Goal: Task Accomplishment & Management: Complete application form

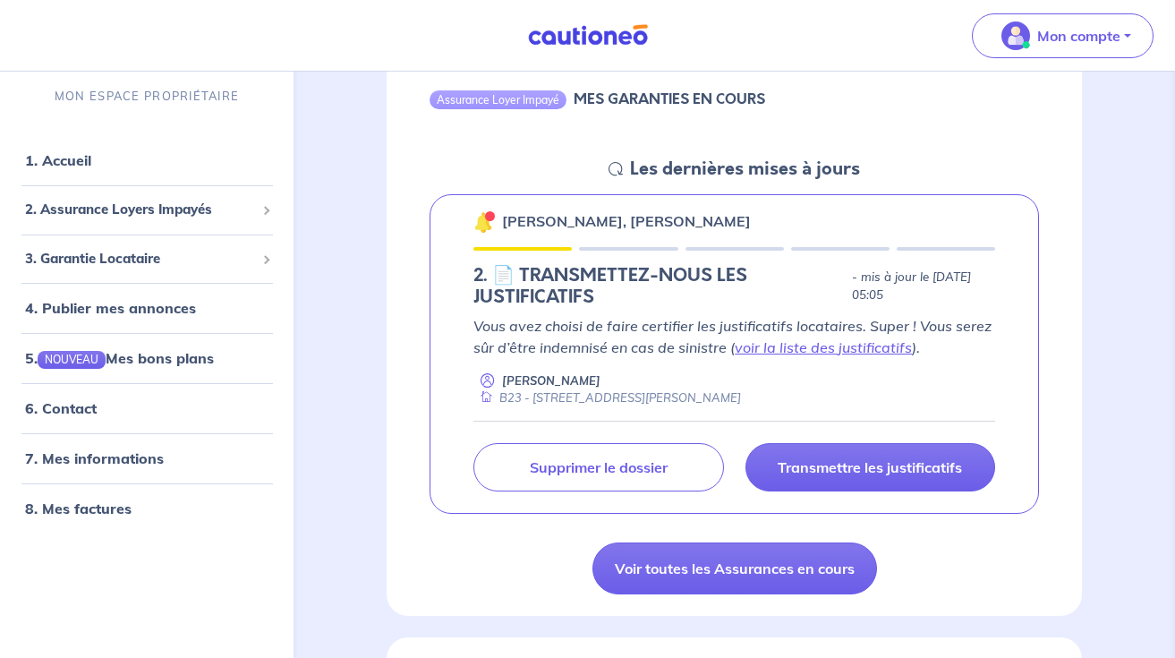
scroll to position [201, 0]
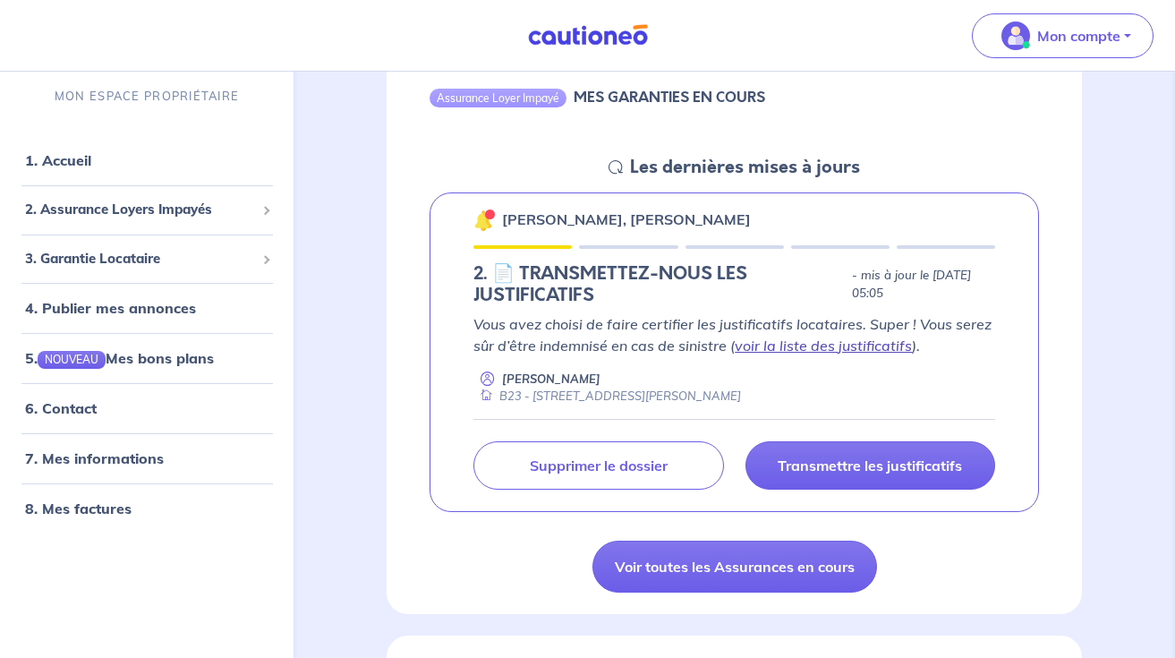
click at [812, 346] on link "voir la liste des justificatifs" at bounding box center [823, 346] width 177 height 18
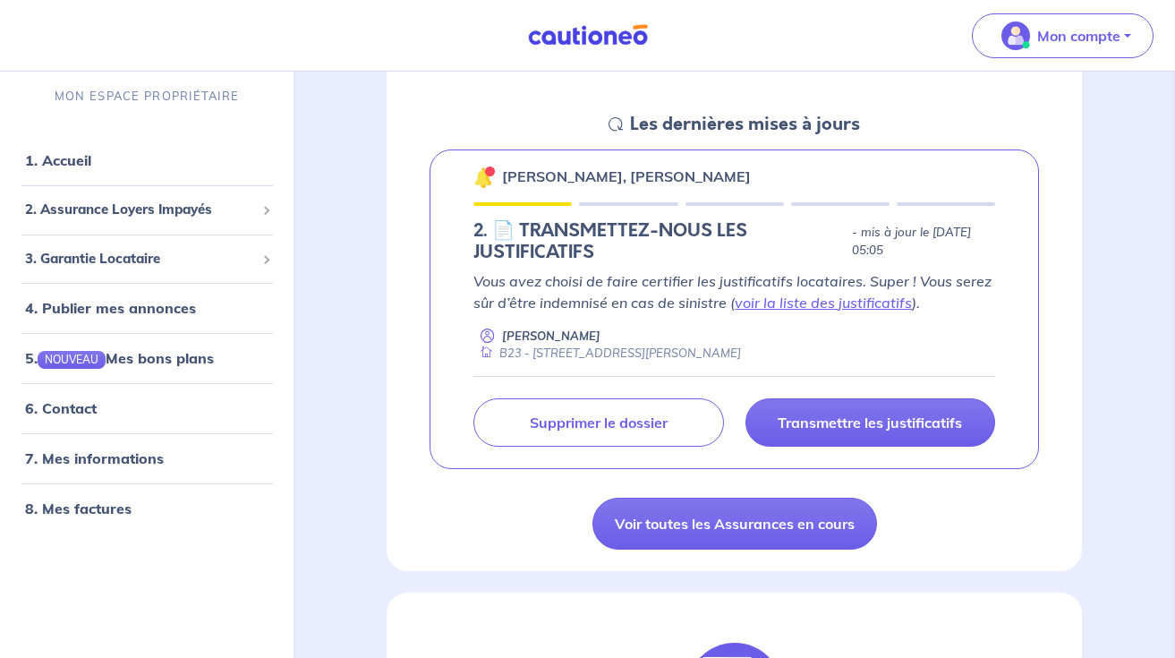
scroll to position [0, 0]
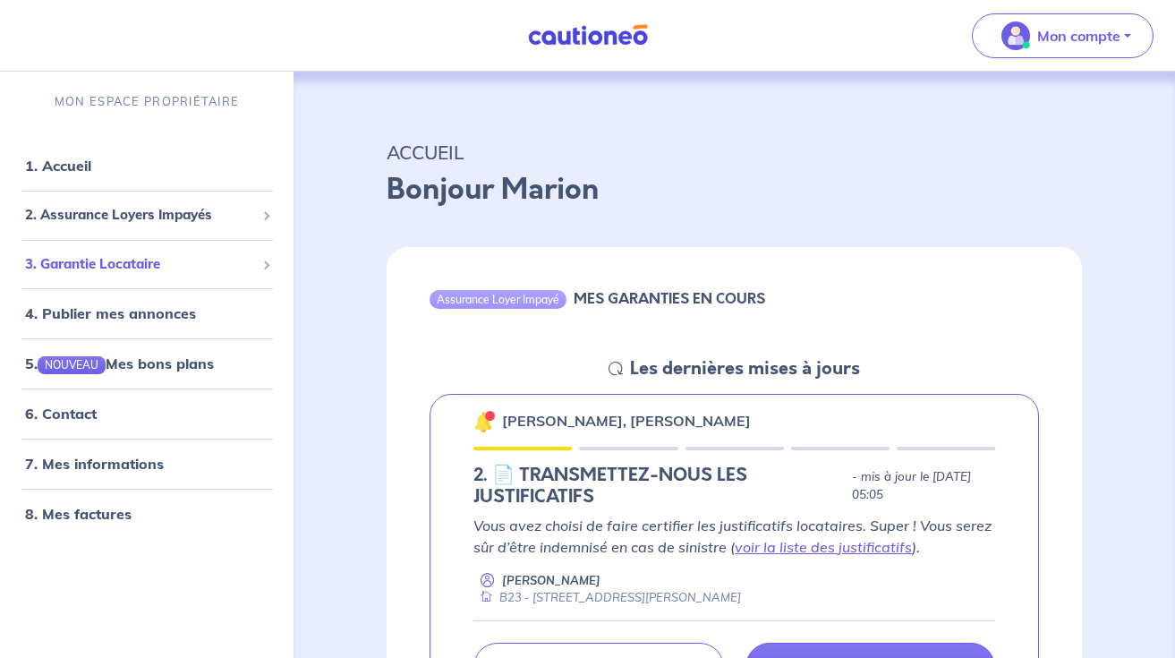
click at [217, 277] on div "3. Garantie Locataire" at bounding box center [146, 264] width 279 height 35
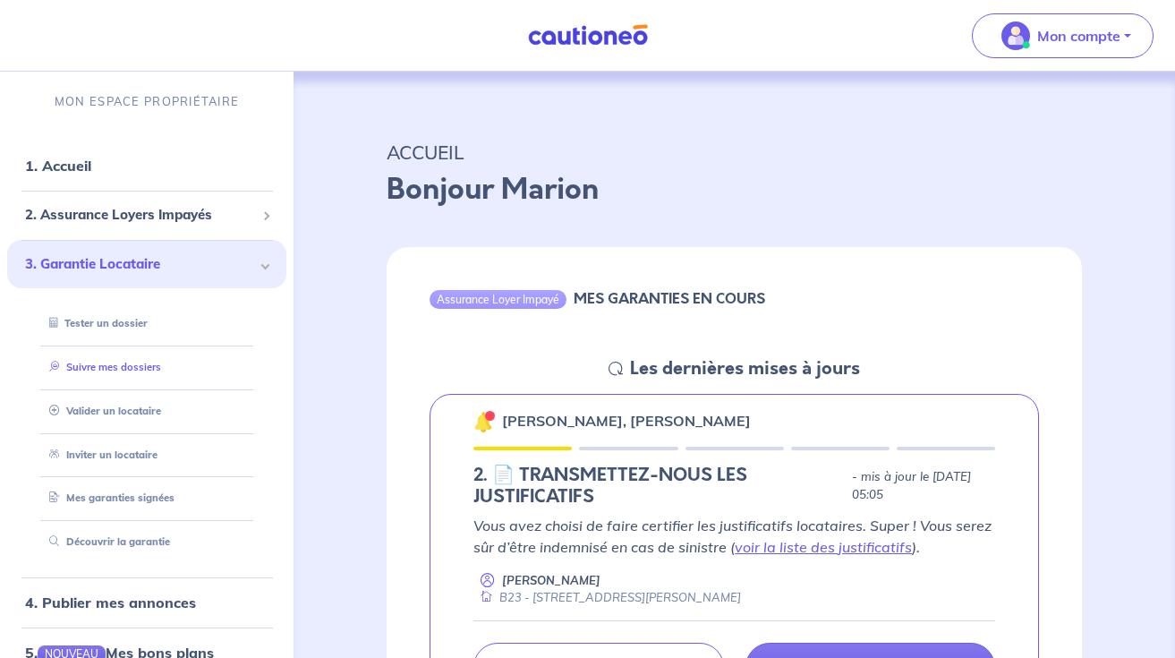
click at [119, 365] on link "Suivre mes dossiers" at bounding box center [101, 367] width 119 height 13
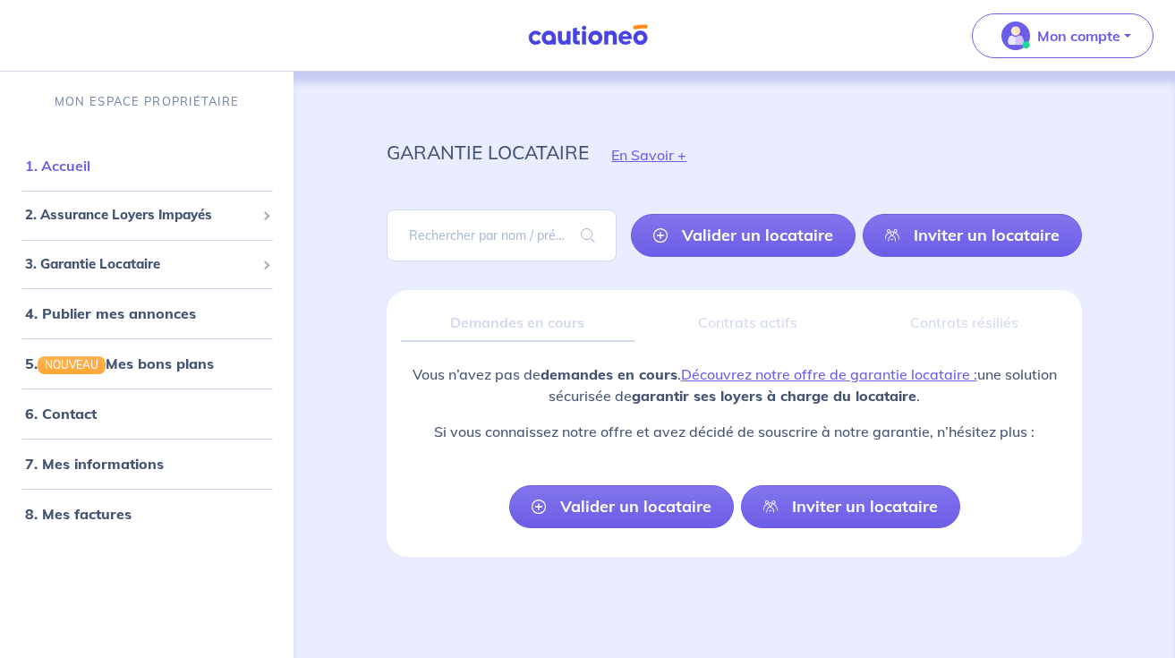
click at [90, 165] on link "1. Accueil" at bounding box center [57, 166] width 65 height 18
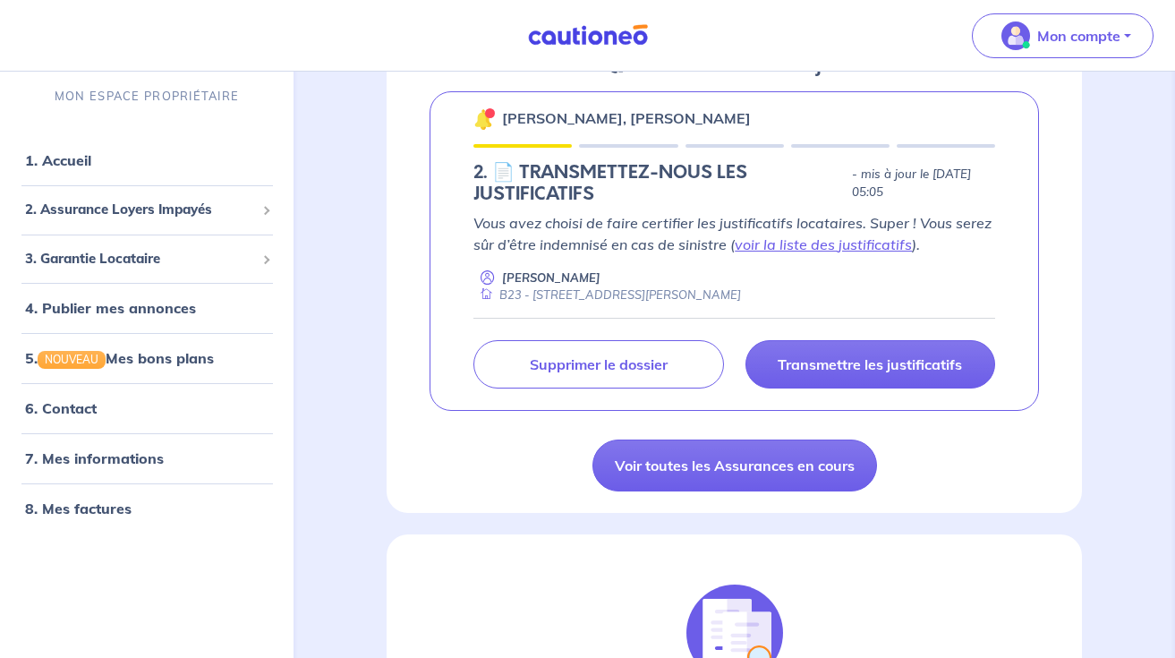
scroll to position [315, 0]
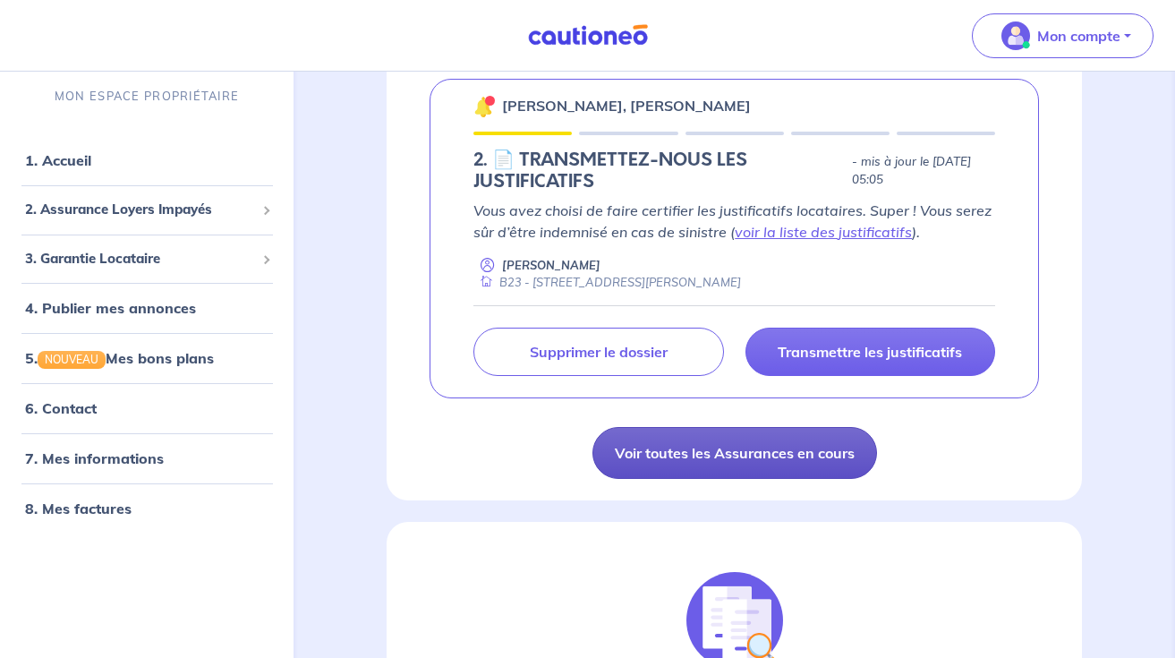
click at [664, 434] on link "Voir toutes les Assurances en cours" at bounding box center [734, 453] width 285 height 52
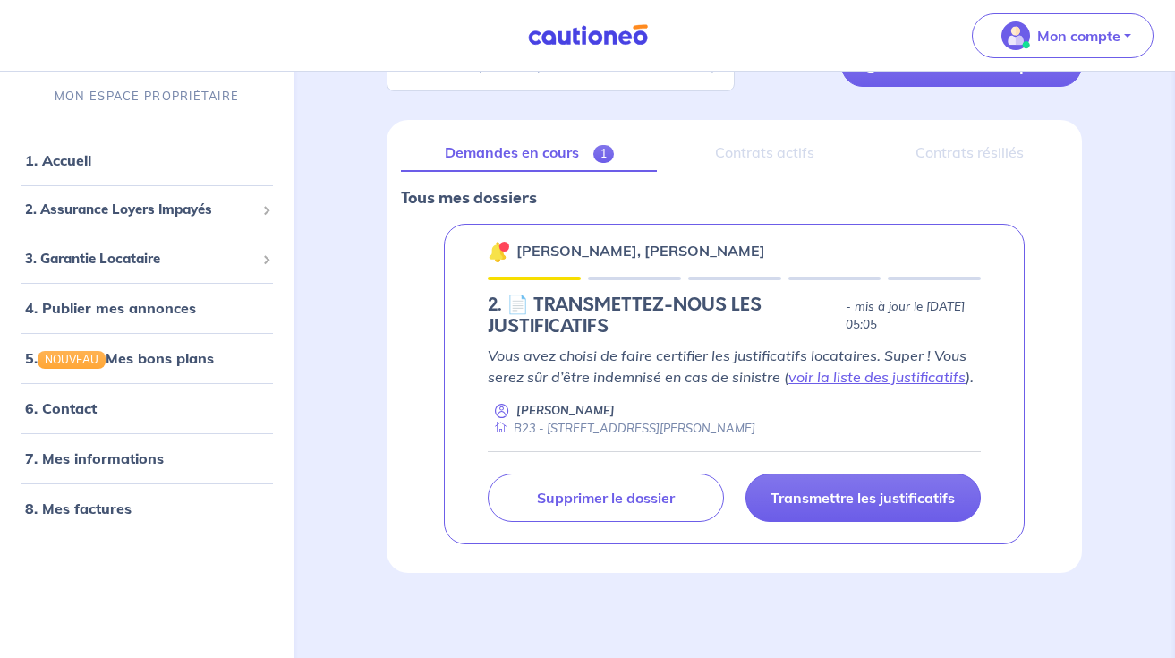
scroll to position [171, 0]
click at [504, 243] on div at bounding box center [504, 245] width 5 height 5
click at [637, 281] on div "[PERSON_NAME], [PERSON_NAME] 2.︎ 📄 TRANSMETTEZ-NOUS LES JUSTIFICATIFS - mis à j…" at bounding box center [734, 383] width 581 height 320
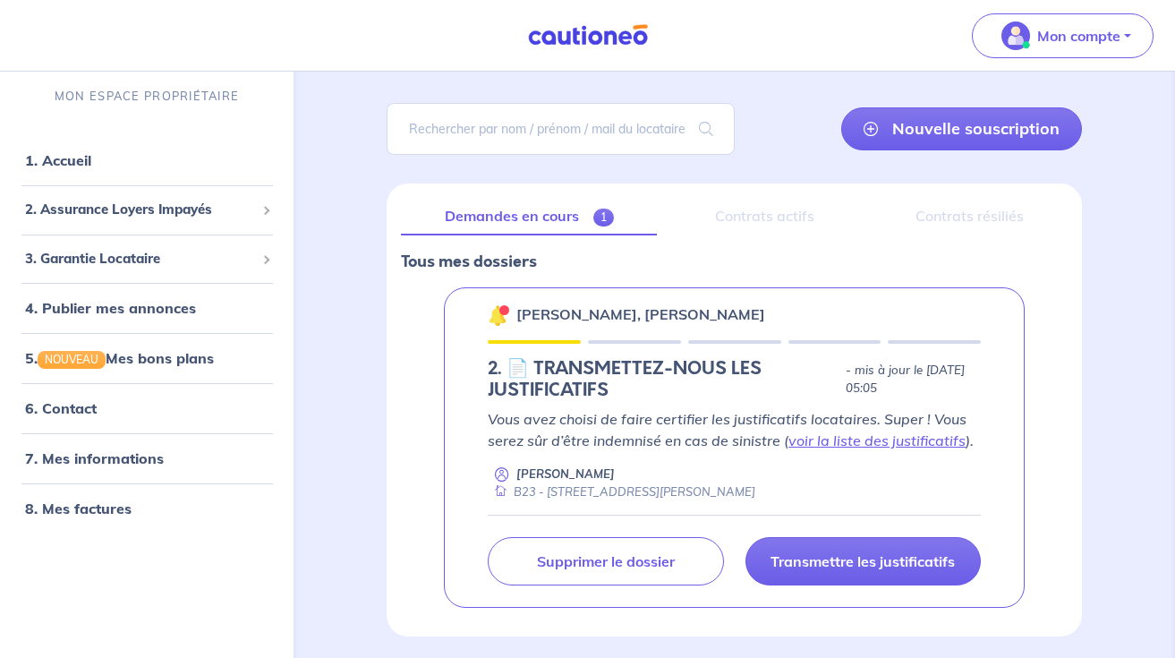
scroll to position [108, 0]
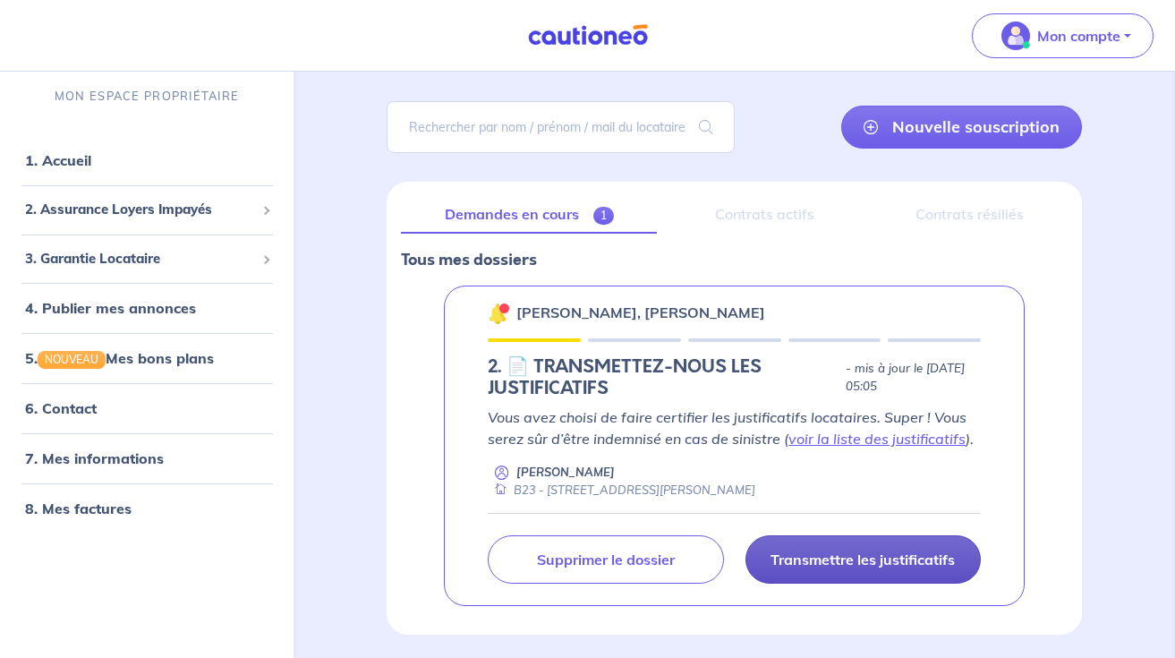
click at [820, 557] on p "Transmettre les justificatifs" at bounding box center [863, 559] width 184 height 18
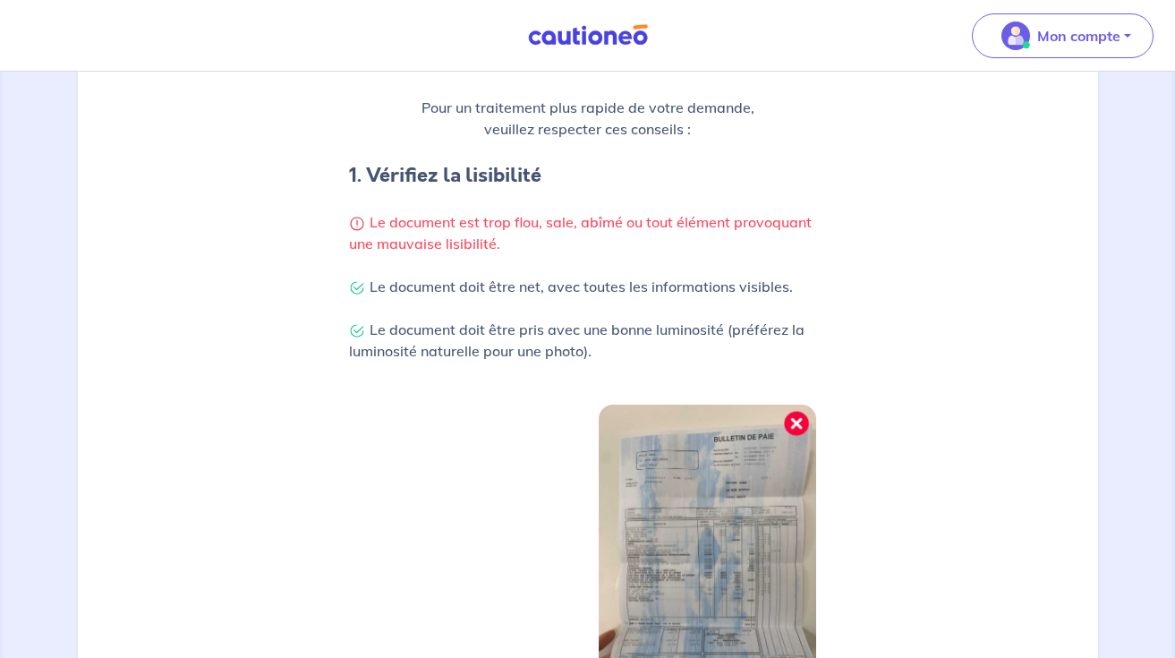
scroll to position [89, 0]
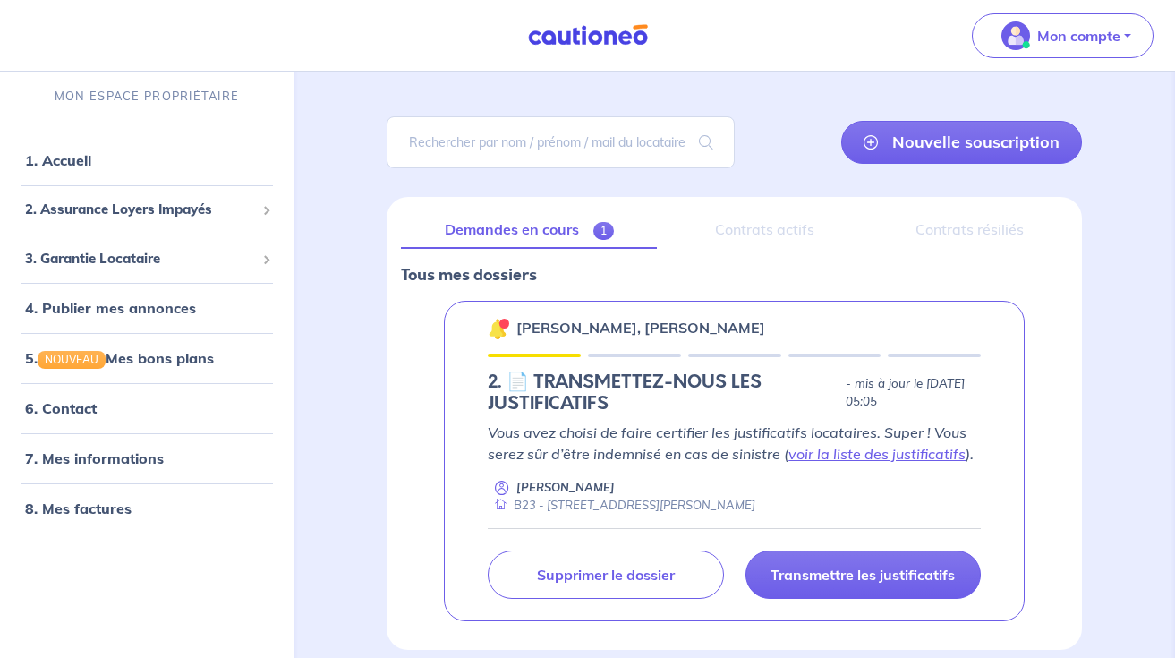
scroll to position [98, 0]
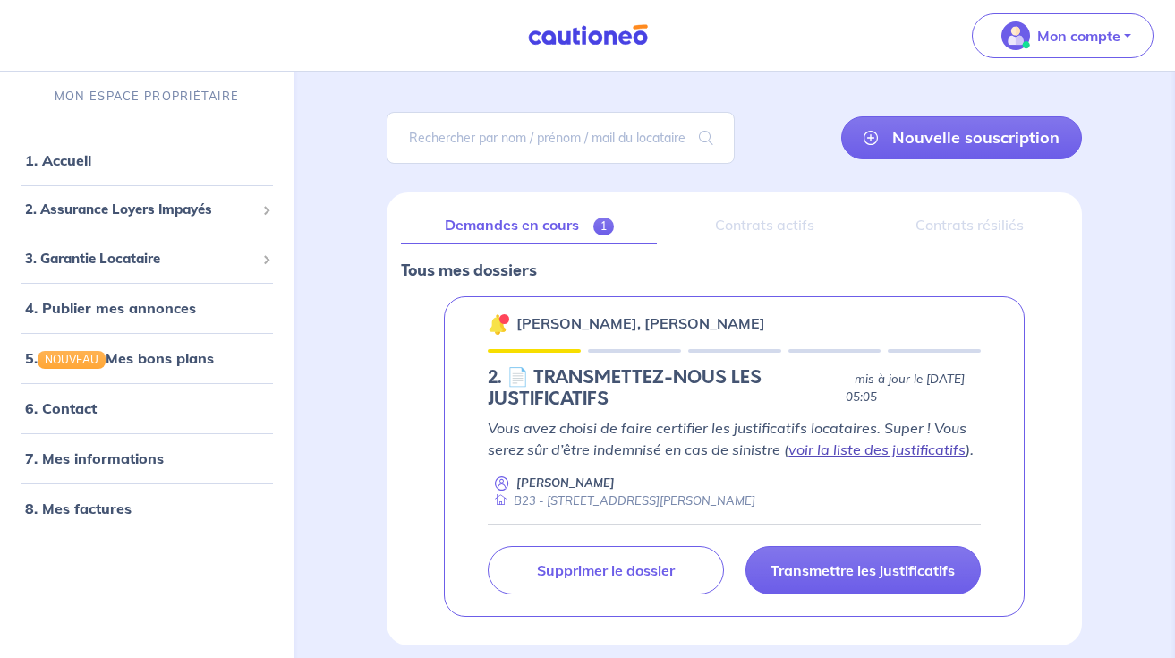
click at [866, 451] on link "voir la liste des justificatifs" at bounding box center [876, 449] width 177 height 18
